Goal: Check status: Check status

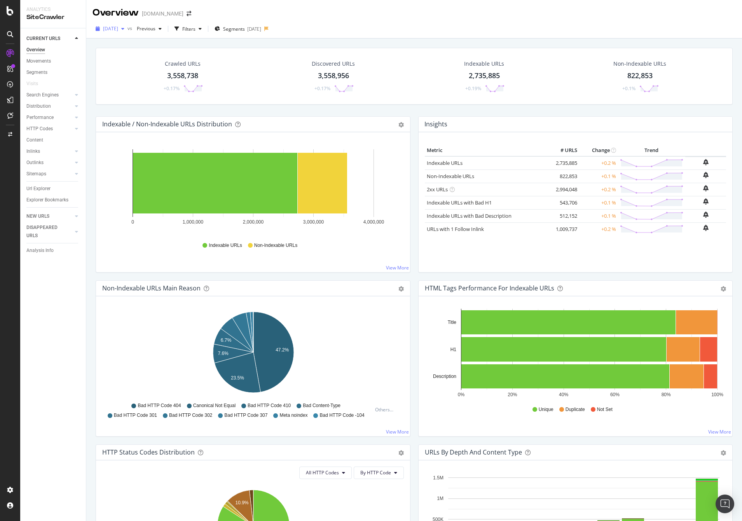
click at [118, 25] on span "2025 Sep. 24th" at bounding box center [110, 28] width 15 height 7
click at [127, 49] on div "2025 Oct. 1st 3.6M URLs" at bounding box center [159, 55] width 123 height 14
